Goal: Navigation & Orientation: Find specific page/section

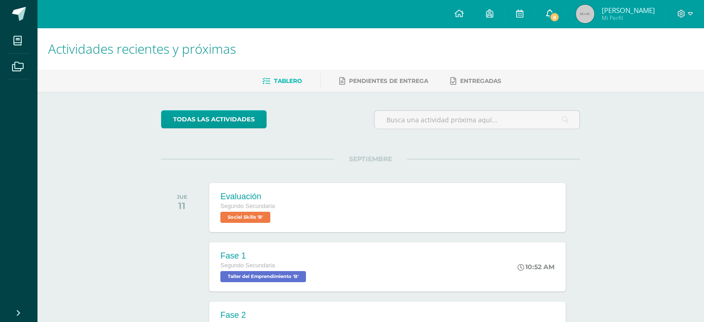
click at [555, 14] on span "8" at bounding box center [554, 17] width 10 height 10
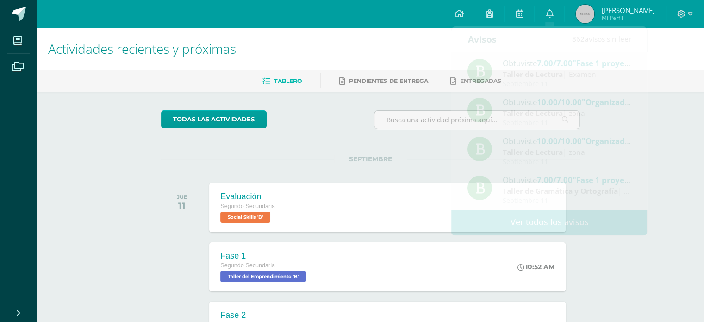
click at [623, 271] on div "Actividades recientes y próximas Tablero Pendientes de entrega Entregadas todas…" at bounding box center [370, 307] width 667 height 559
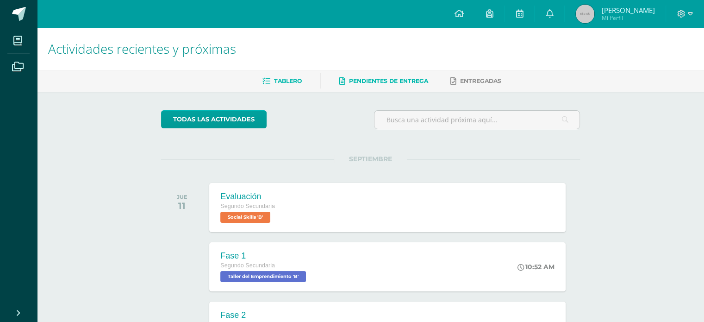
click at [405, 83] on span "Pendientes de entrega" at bounding box center [388, 80] width 79 height 7
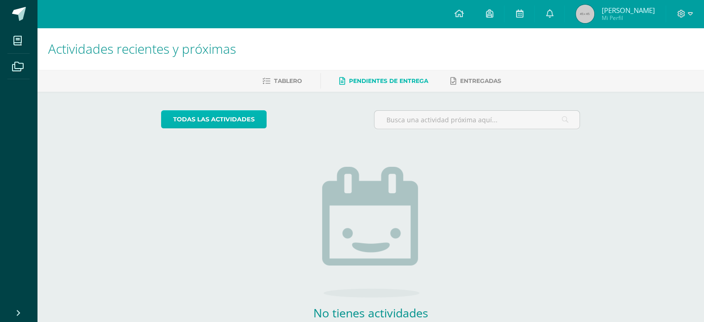
click at [262, 126] on link "todas las Actividades" at bounding box center [214, 119] width 106 height 18
